Goal: Task Accomplishment & Management: Manage account settings

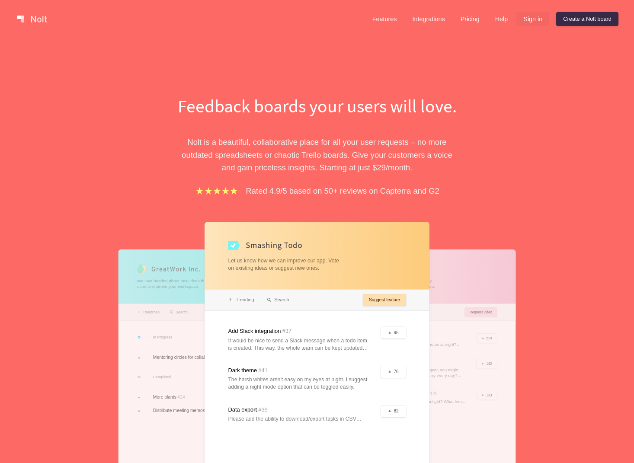
click at [518, 20] on link "Sign in" at bounding box center [532, 19] width 33 height 14
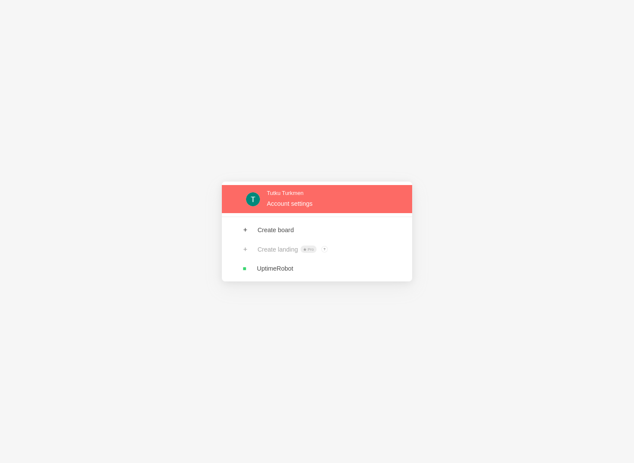
click at [298, 210] on link at bounding box center [317, 199] width 190 height 28
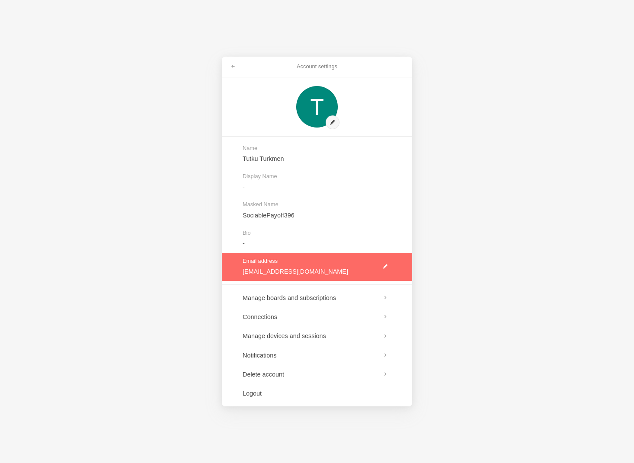
click at [252, 271] on link at bounding box center [317, 267] width 190 height 28
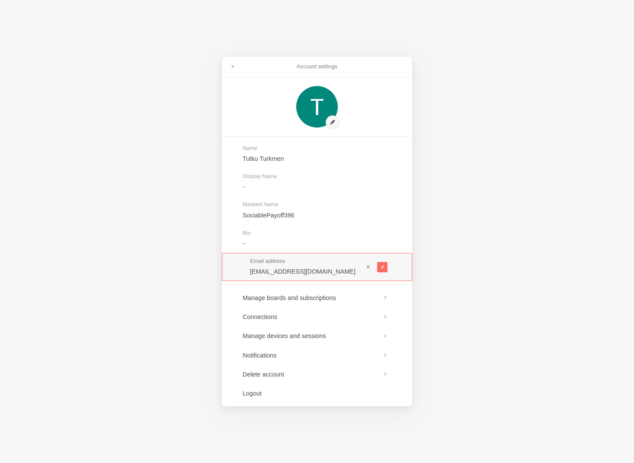
click at [140, 274] on div "Account settings Name Tutku Turkmen Display Name - Masked Name SociablePayoff39…" at bounding box center [317, 231] width 634 height 463
click at [141, 290] on div "Account settings Name Tutku Turkmen Display Name - Masked Name SociablePayoff39…" at bounding box center [317, 231] width 634 height 463
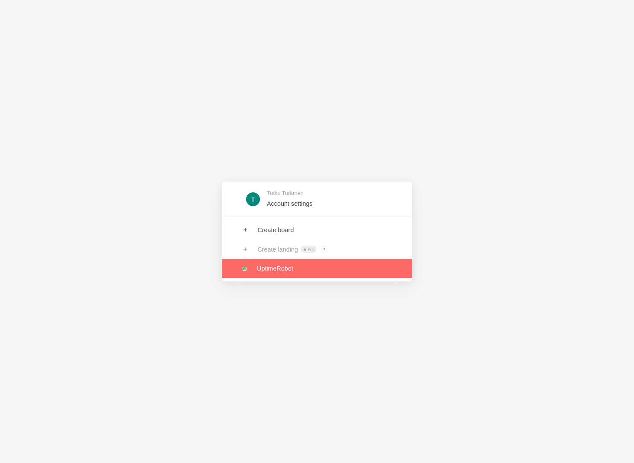
click at [265, 262] on link at bounding box center [317, 268] width 190 height 19
